Goal: Information Seeking & Learning: Find specific fact

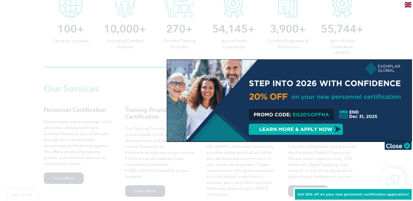
scroll to position [299, 0]
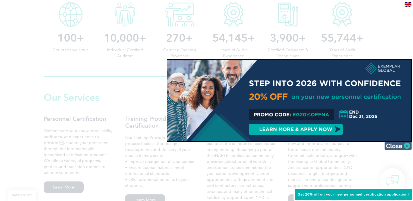
click at [407, 144] on img at bounding box center [398, 145] width 27 height 8
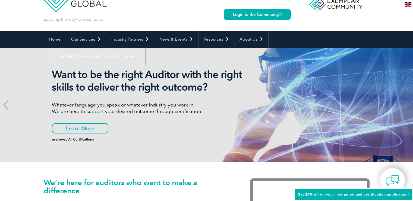
scroll to position [0, 0]
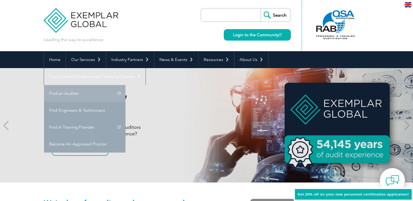
click at [126, 85] on link "Find an Auditor" at bounding box center [85, 93] width 82 height 17
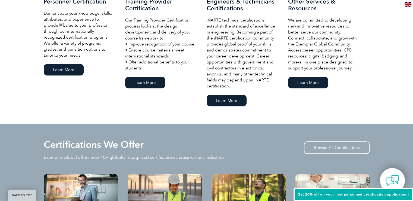
scroll to position [435, 0]
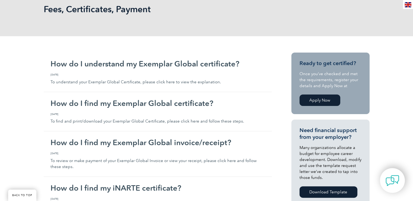
scroll to position [109, 0]
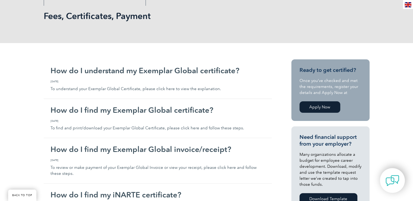
scroll to position [136, 0]
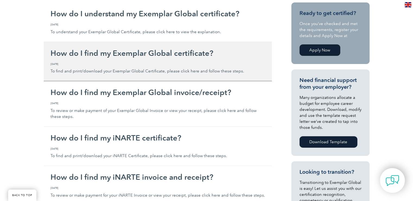
click at [115, 54] on h2 "How do I find my Exemplar Global certificate?" at bounding box center [158, 53] width 215 height 9
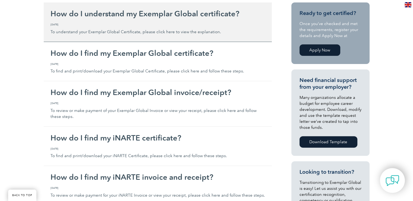
click at [154, 18] on h2 "How do I understand my Exemplar Global certificate?" at bounding box center [158, 13] width 215 height 9
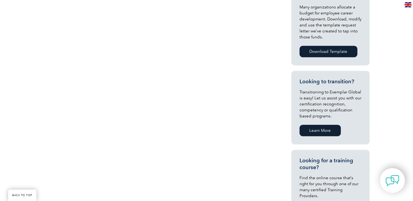
scroll to position [109, 0]
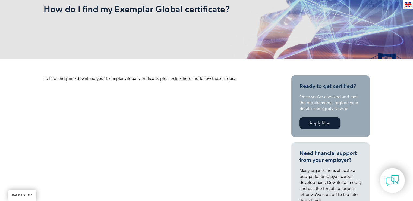
click at [178, 78] on link "click here" at bounding box center [182, 78] width 18 height 5
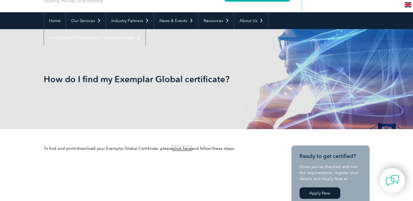
scroll to position [0, 0]
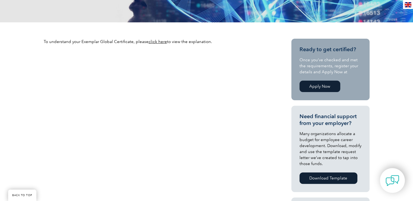
scroll to position [109, 0]
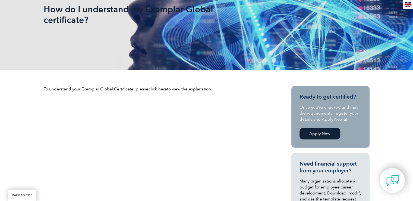
click at [158, 88] on link "click here" at bounding box center [158, 88] width 18 height 5
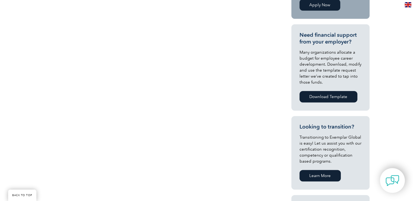
scroll to position [217, 0]
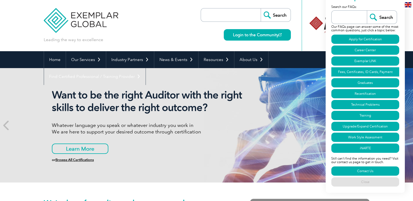
click at [368, 71] on link "Fees, Certificates, ID Cards, Payment" at bounding box center [366, 71] width 68 height 9
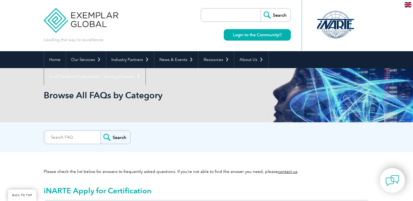
scroll to position [1266, 0]
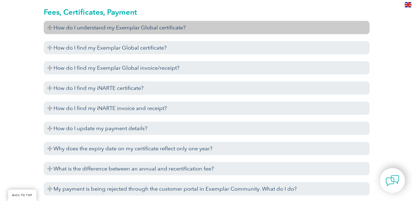
click at [108, 27] on h3 "How do I understand my Exemplar Global certificate?" at bounding box center [207, 27] width 326 height 13
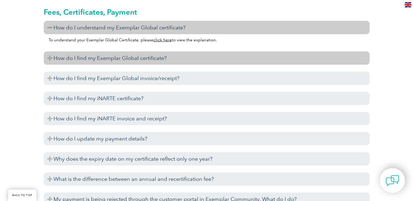
click at [116, 58] on h3 "How do I find my Exemplar Global certificate?" at bounding box center [207, 57] width 326 height 13
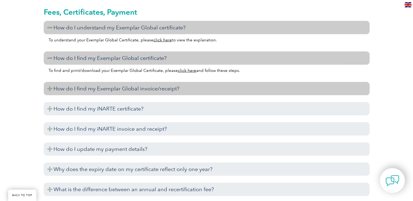
click at [121, 90] on h3 "How do I find my Exemplar Global invoice/receipt?" at bounding box center [207, 88] width 326 height 13
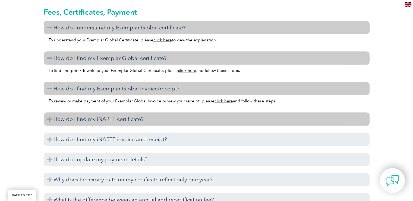
click at [117, 119] on h3 "How do I find my iNARTE certificate?" at bounding box center [207, 118] width 326 height 13
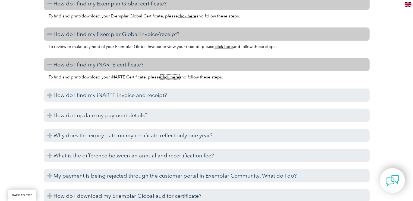
scroll to position [1348, 0]
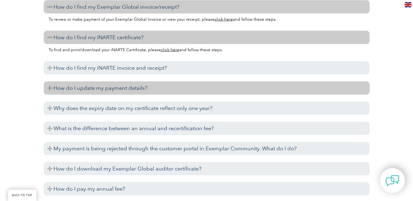
click at [138, 88] on h3 "How do I update my payment details?" at bounding box center [207, 87] width 326 height 13
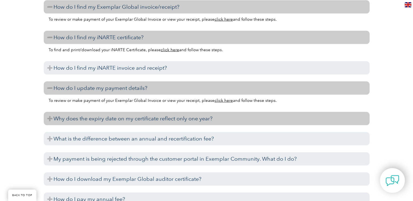
click at [180, 121] on h3 "Why does the expiry date on my certificate reflect only one year?" at bounding box center [207, 118] width 326 height 13
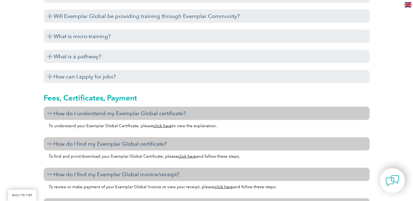
scroll to position [1076, 0]
